Goal: Book appointment/travel/reservation

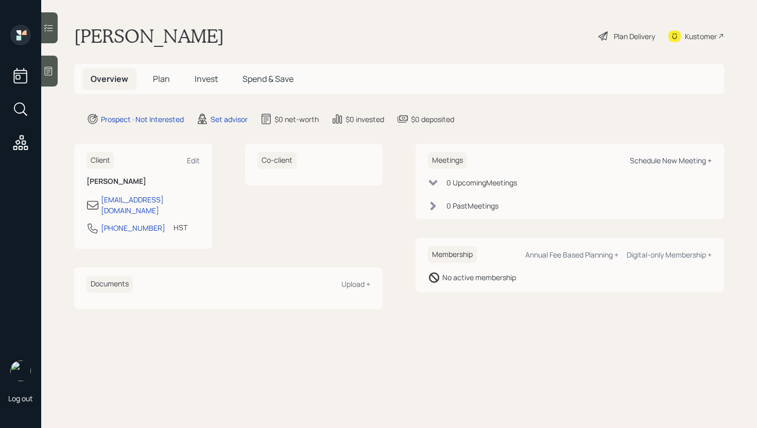
click at [645, 157] on div "Schedule New Meeting +" at bounding box center [671, 161] width 82 height 10
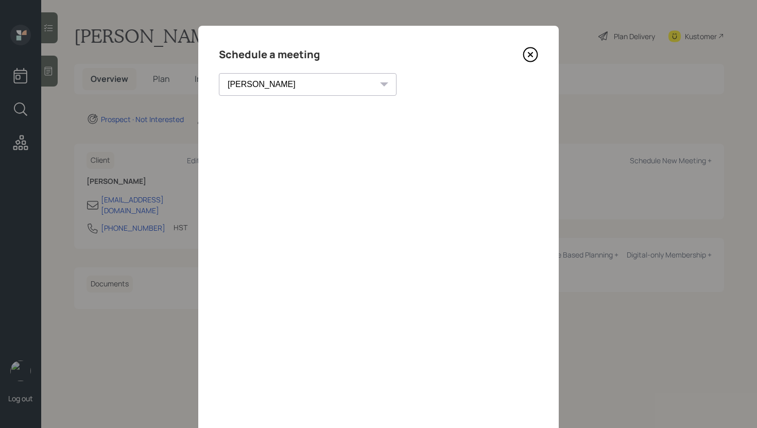
click at [281, 86] on select "[PERSON_NAME] [PERSON_NAME] [PERSON_NAME] [PERSON_NAME] [PERSON_NAME] [PERSON_N…" at bounding box center [308, 84] width 178 height 23
select select "59554aeb-d739-4552-90b9-0d27d70b4bf7"
click at [219, 73] on select "[PERSON_NAME] [PERSON_NAME] [PERSON_NAME] [PERSON_NAME] [PERSON_NAME] [PERSON_N…" at bounding box center [308, 84] width 178 height 23
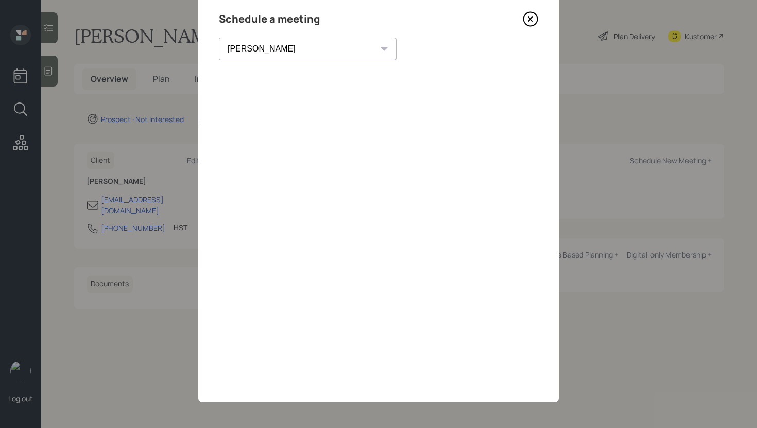
click at [529, 21] on icon at bounding box center [530, 18] width 15 height 15
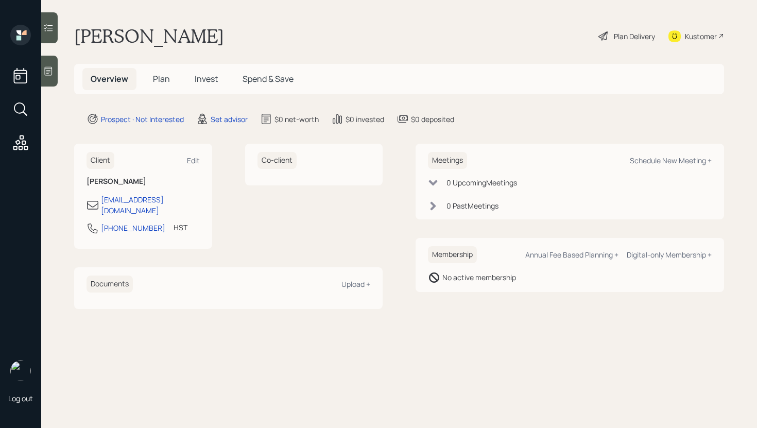
click at [51, 83] on div at bounding box center [49, 71] width 16 height 31
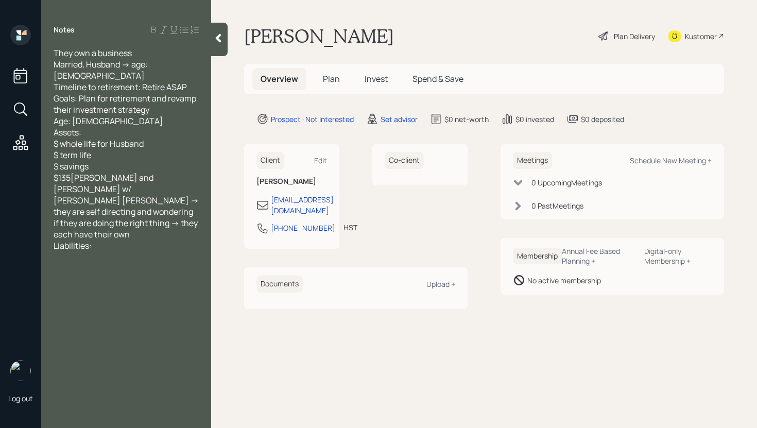
click at [216, 47] on div at bounding box center [219, 39] width 16 height 33
